Goal: Find specific page/section: Find specific page/section

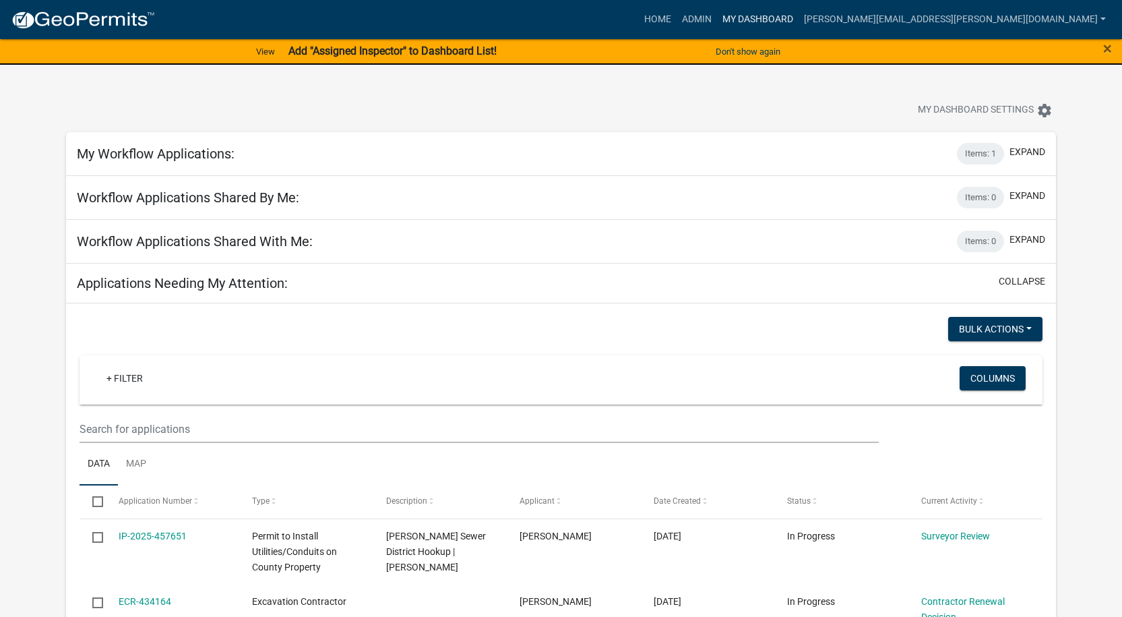
click at [799, 16] on link "My Dashboard" at bounding box center [758, 20] width 82 height 26
click at [717, 18] on link "Admin" at bounding box center [697, 20] width 40 height 26
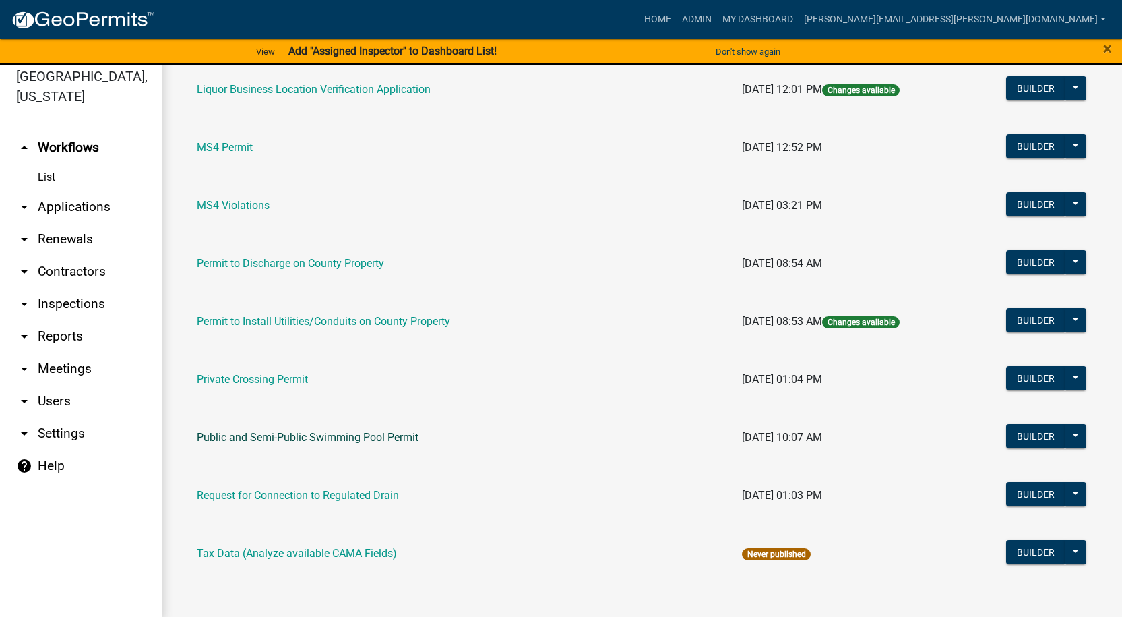
scroll to position [16, 0]
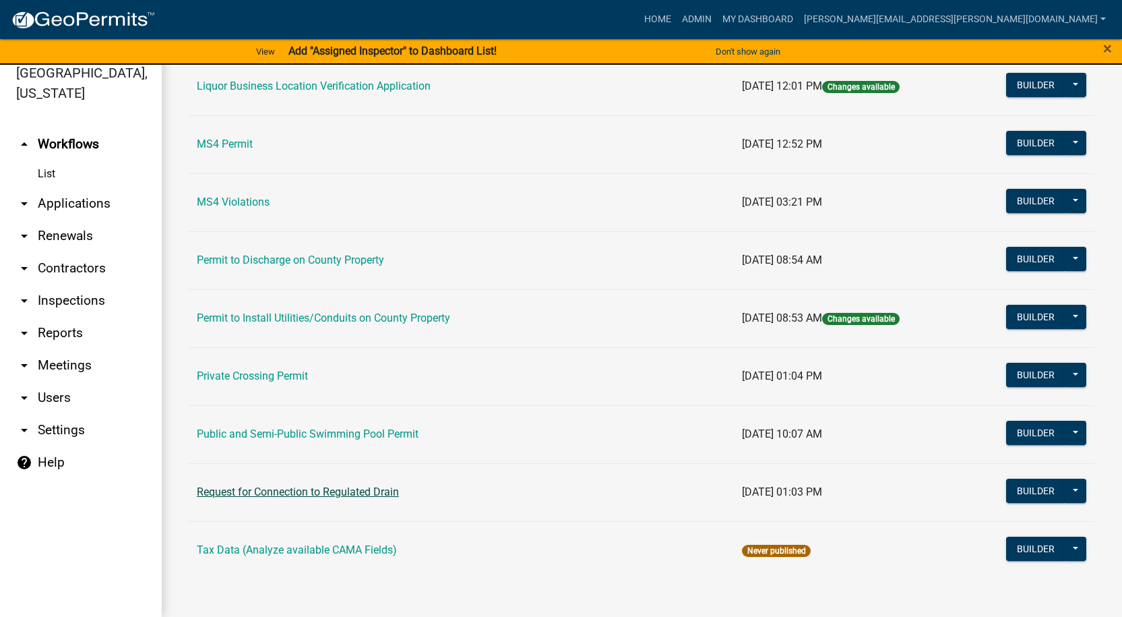
click at [306, 492] on link "Request for Connection to Regulated Drain" at bounding box center [298, 491] width 202 height 13
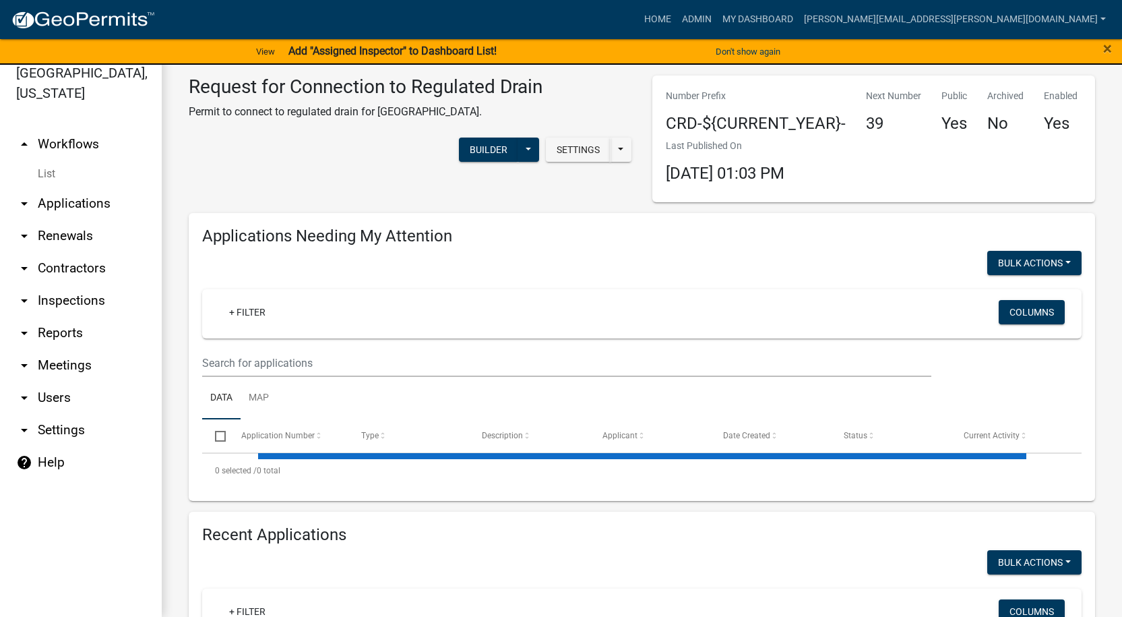
select select "1: 25"
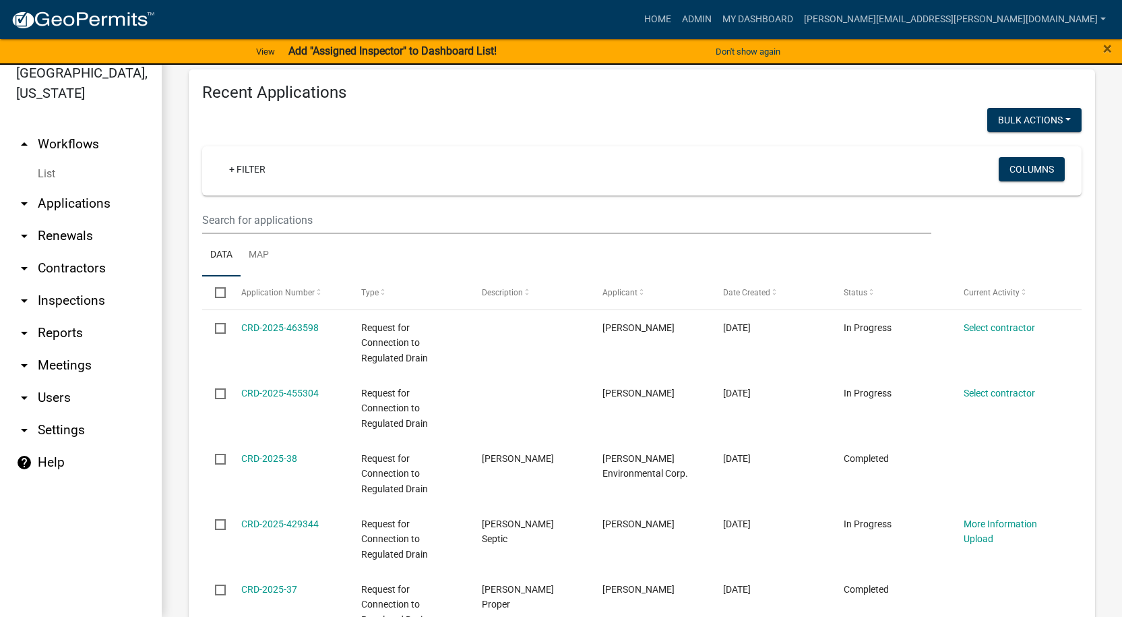
scroll to position [404, 0]
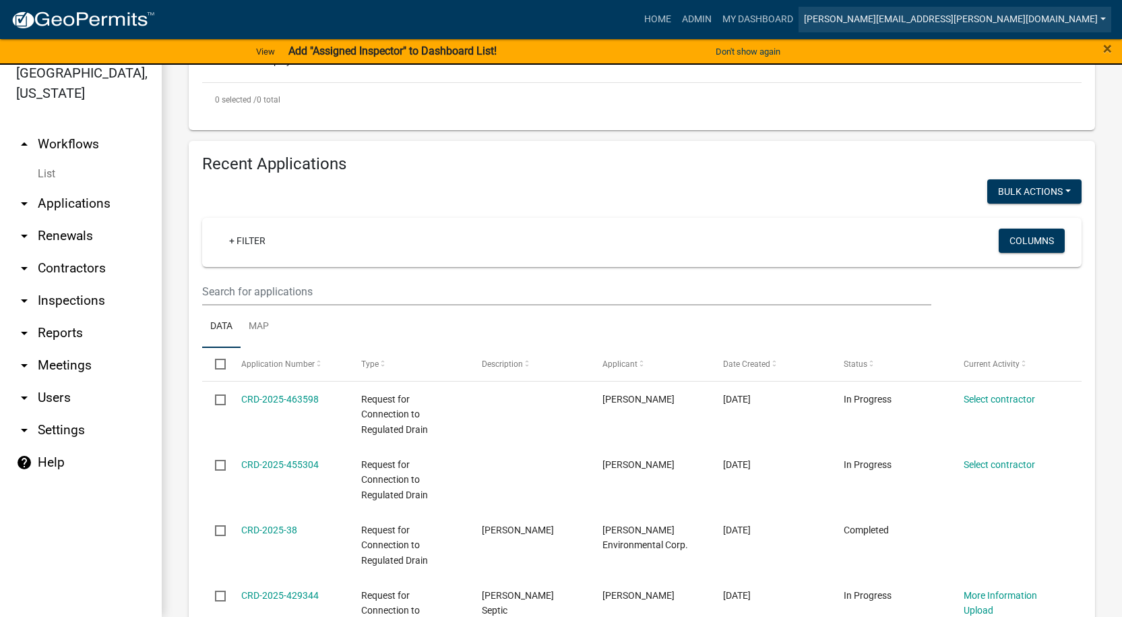
click at [1106, 20] on link "[PERSON_NAME][EMAIL_ADDRESS][PERSON_NAME][DOMAIN_NAME]" at bounding box center [955, 20] width 313 height 26
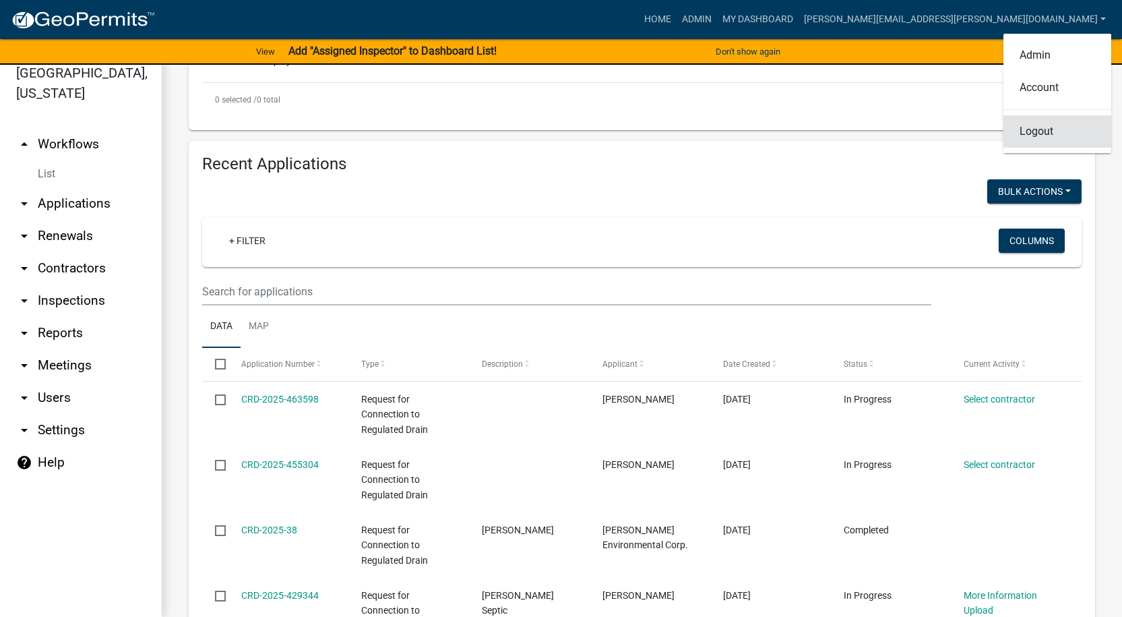
click at [1054, 125] on link "Logout" at bounding box center [1057, 131] width 108 height 32
